Goal: Information Seeking & Learning: Learn about a topic

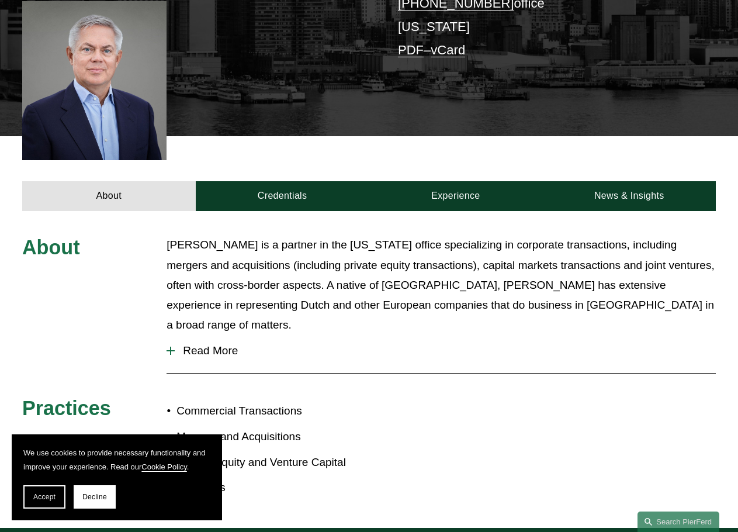
scroll to position [292, 0]
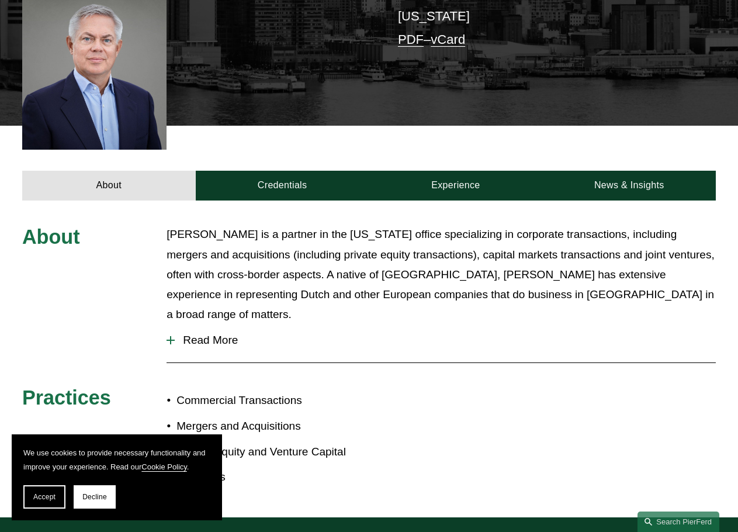
click at [224, 331] on button "Read More" at bounding box center [442, 340] width 550 height 30
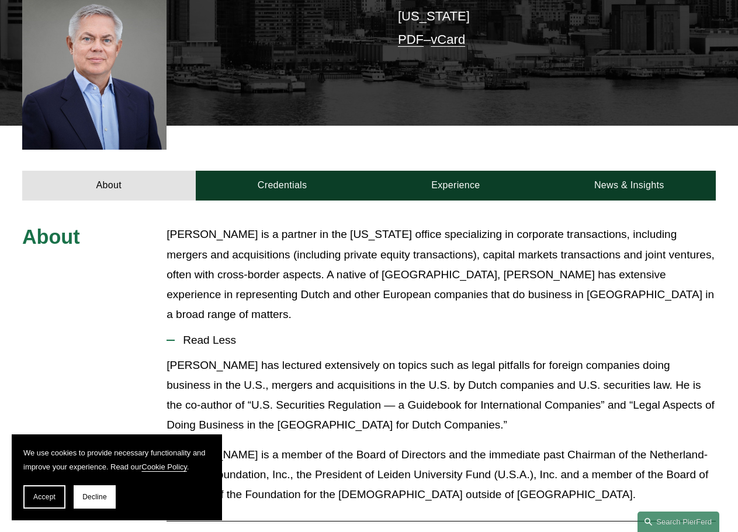
drag, startPoint x: 592, startPoint y: 286, endPoint x: 368, endPoint y: 345, distance: 231.7
click at [368, 355] on p "[PERSON_NAME] has lectured extensively on topics such as legal pitfalls for for…" at bounding box center [442, 395] width 550 height 80
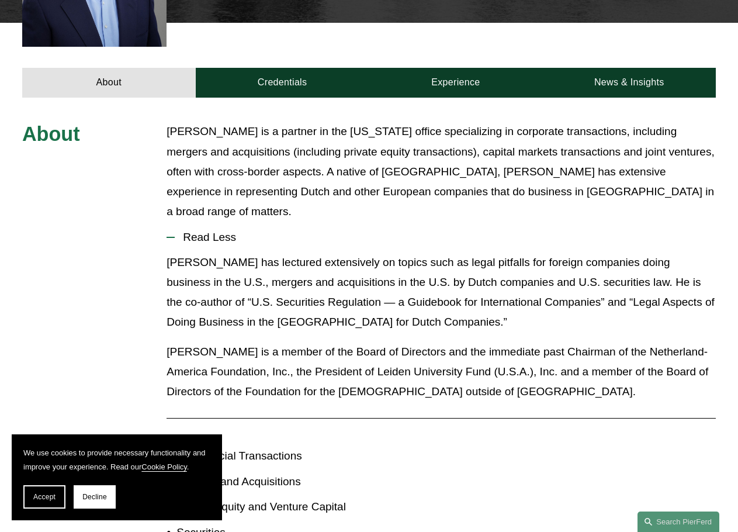
scroll to position [234, 0]
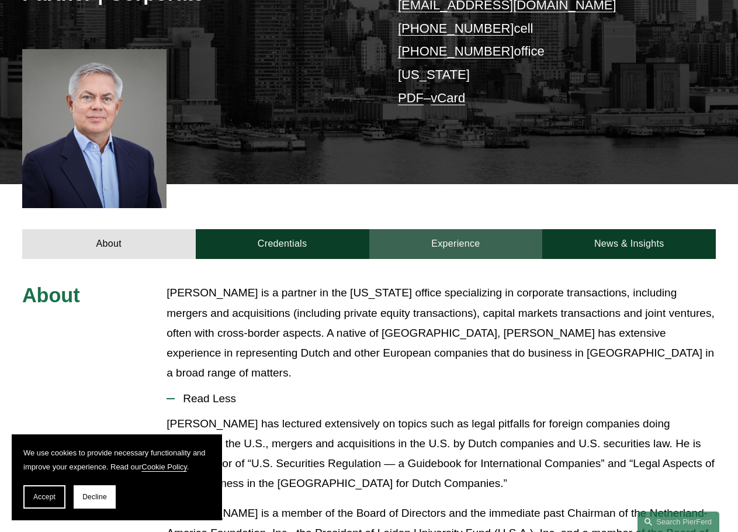
click at [429, 244] on link "Experience" at bounding box center [456, 244] width 174 height 30
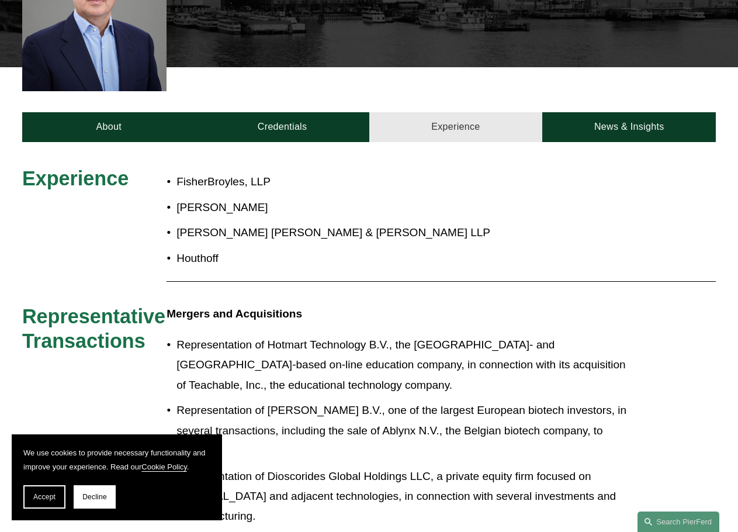
scroll to position [409, 0]
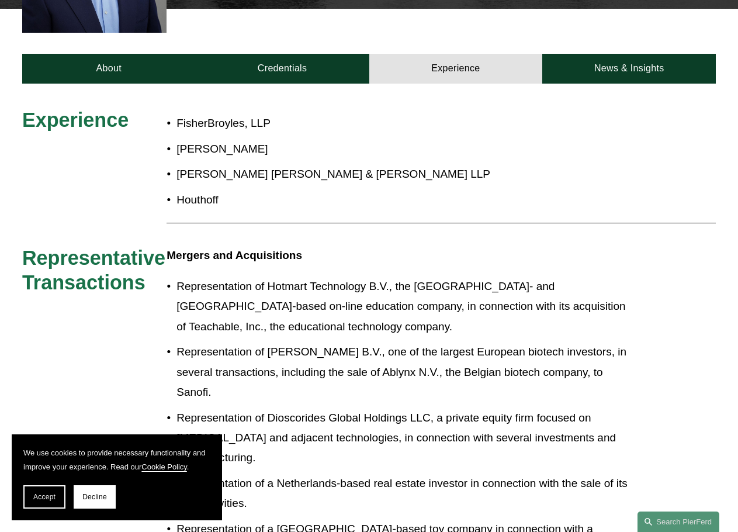
click at [455, 159] on p "[PERSON_NAME]" at bounding box center [403, 149] width 453 height 20
drag, startPoint x: 455, startPoint y: 161, endPoint x: 388, endPoint y: 149, distance: 67.8
click at [388, 149] on p "[PERSON_NAME]" at bounding box center [403, 149] width 453 height 20
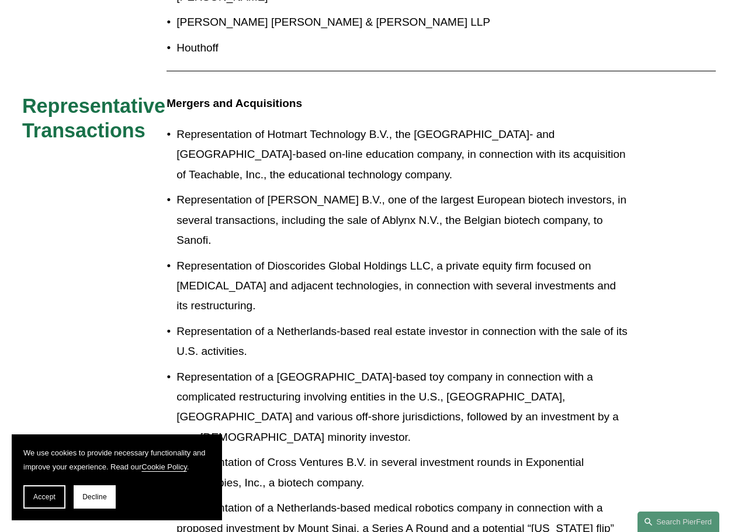
scroll to position [585, 0]
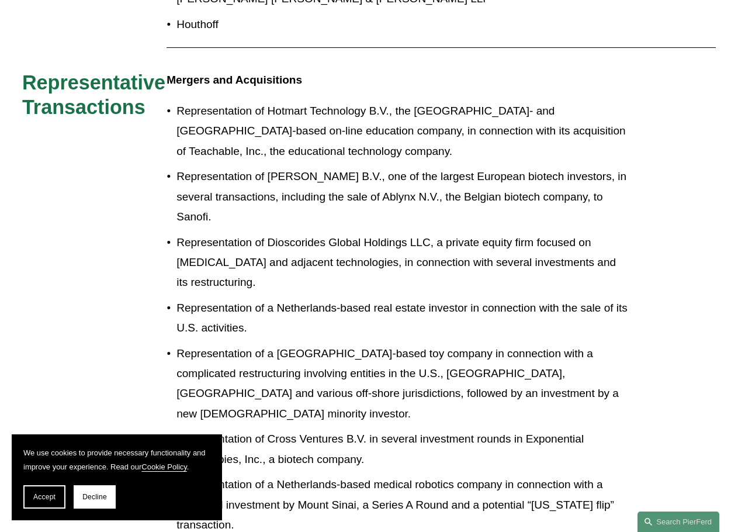
drag, startPoint x: 638, startPoint y: 185, endPoint x: 628, endPoint y: 138, distance: 48.4
click at [628, 138] on p "Representation of Hotmart Technology B.V., the [GEOGRAPHIC_DATA]- and [GEOGRAPH…" at bounding box center [403, 131] width 453 height 60
drag, startPoint x: 628, startPoint y: 138, endPoint x: 642, endPoint y: 96, distance: 43.8
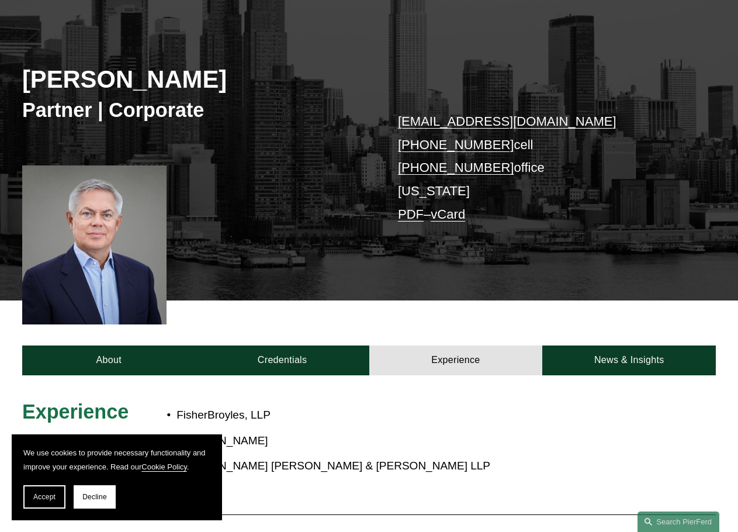
scroll to position [175, 0]
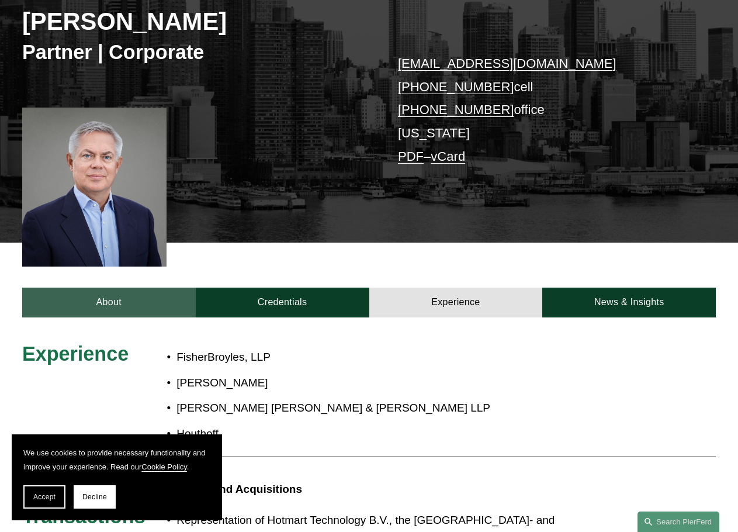
click at [105, 298] on link "About" at bounding box center [109, 303] width 174 height 30
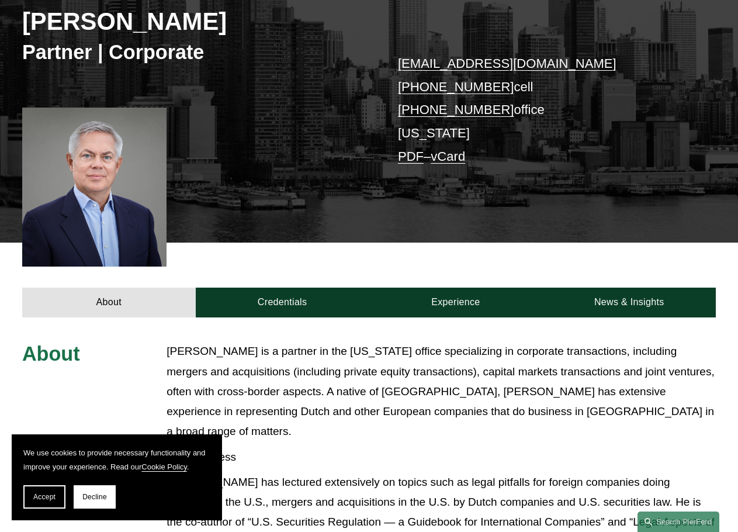
click at [552, 250] on div "About Credentials Experience News & Insights" at bounding box center [369, 280] width 738 height 75
